Goal: Task Accomplishment & Management: Manage account settings

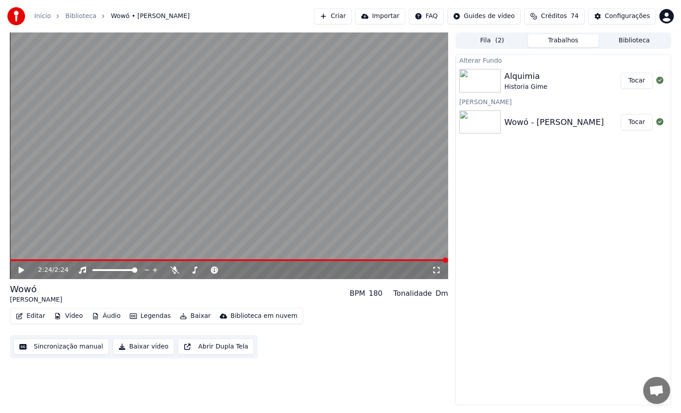
click at [509, 42] on button "Fila ( 2 )" at bounding box center [492, 40] width 71 height 13
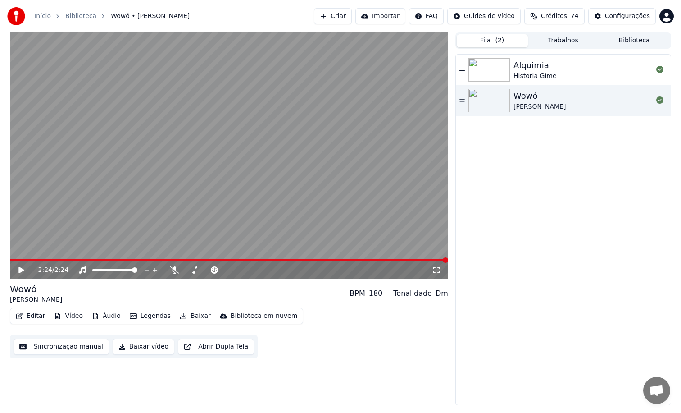
click at [571, 14] on button "Créditos 74" at bounding box center [554, 16] width 60 height 16
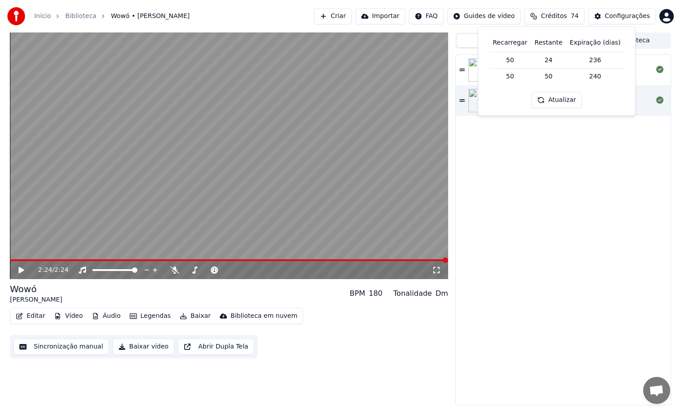
click at [502, 177] on div "Alquimia Historia [PERSON_NAME] [PERSON_NAME]" at bounding box center [563, 230] width 215 height 350
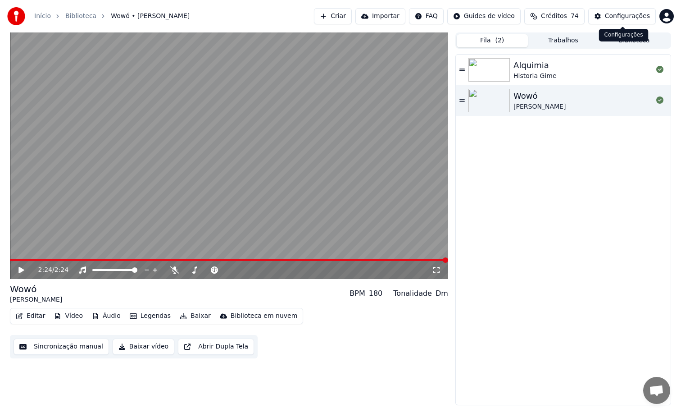
click at [619, 15] on div "Configurações" at bounding box center [627, 16] width 45 height 9
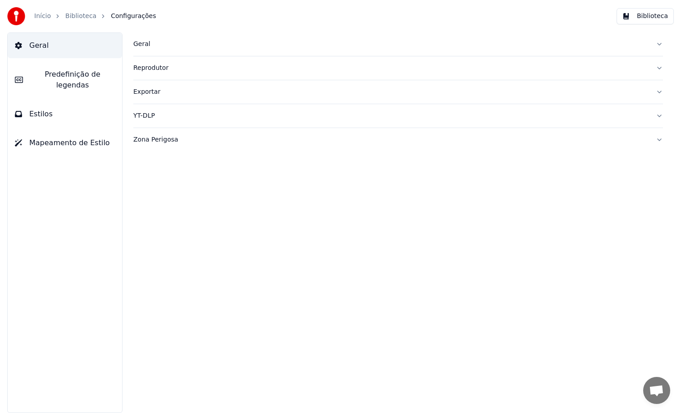
click at [37, 16] on link "Início" at bounding box center [42, 16] width 17 height 9
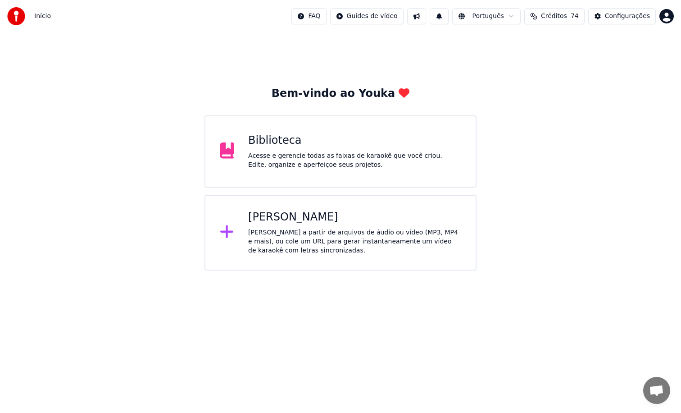
click at [559, 15] on span "Créditos" at bounding box center [554, 16] width 26 height 9
click at [619, 16] on div "Configurações" at bounding box center [627, 16] width 45 height 9
